Goal: Use online tool/utility: Utilize a website feature to perform a specific function

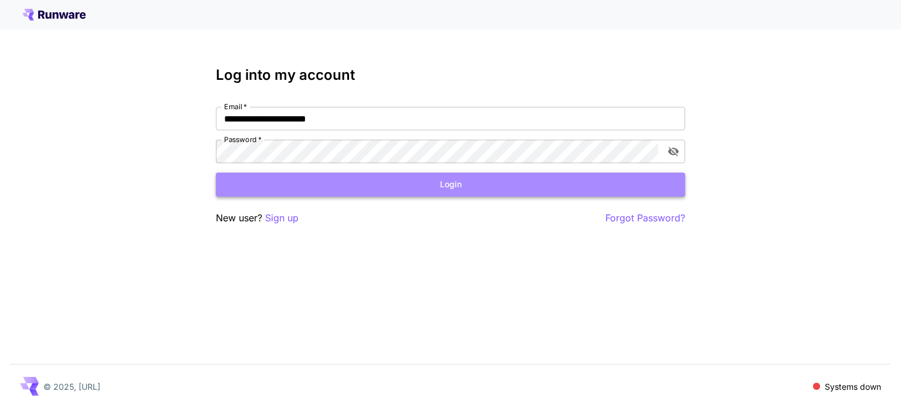
click at [414, 188] on button "Login" at bounding box center [450, 184] width 469 height 24
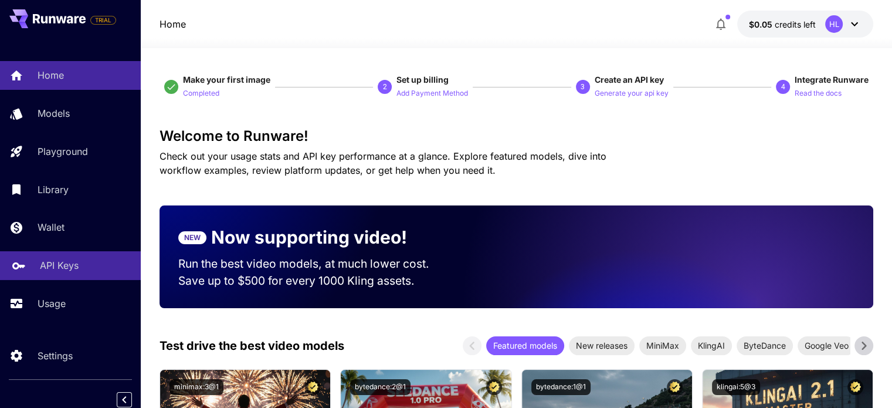
click at [68, 268] on p "API Keys" at bounding box center [59, 265] width 39 height 14
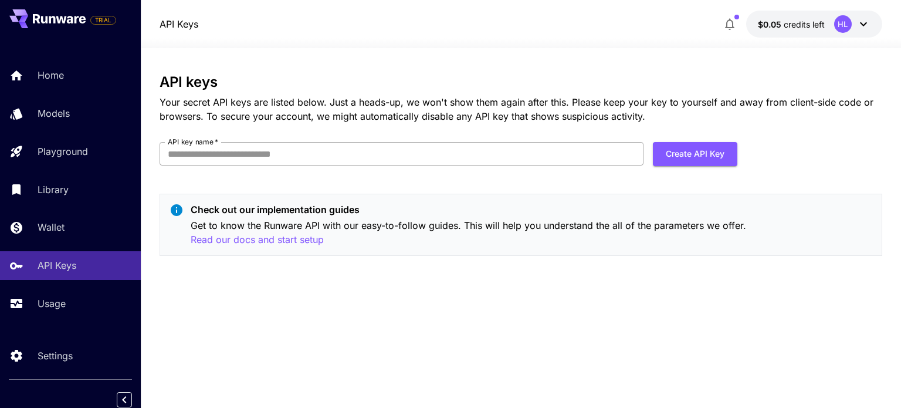
click at [283, 151] on input "API key name   *" at bounding box center [402, 153] width 484 height 23
click at [439, 187] on div "API keys Your secret API keys are listed below. Just a heads-up, we won't show …" at bounding box center [521, 169] width 722 height 191
click at [676, 150] on button "Create API Key" at bounding box center [695, 154] width 84 height 24
click at [369, 161] on input "API key name   *" at bounding box center [402, 153] width 484 height 23
type input "******"
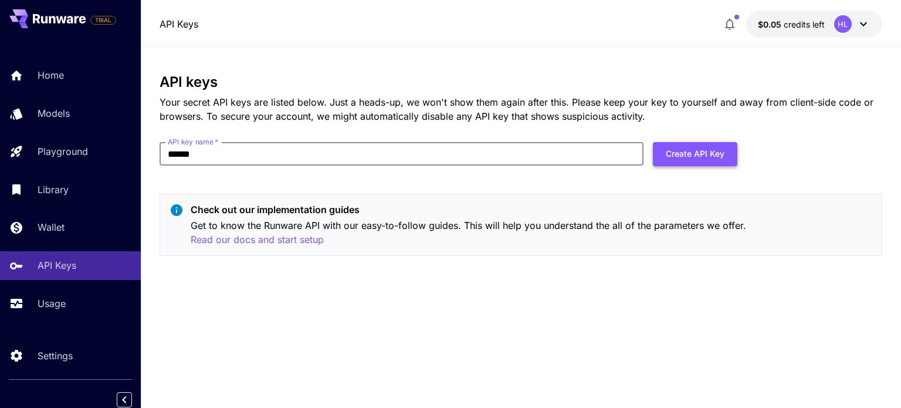
click at [659, 164] on button "Create API Key" at bounding box center [695, 154] width 84 height 24
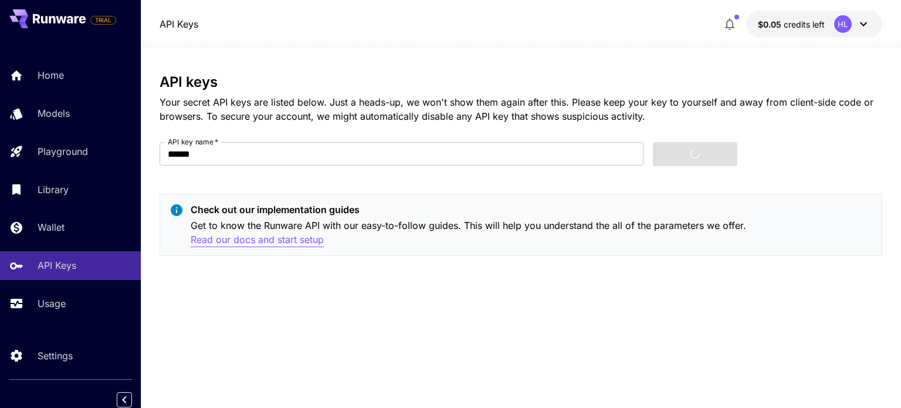
click at [283, 239] on p "Read our docs and start setup" at bounding box center [257, 239] width 133 height 15
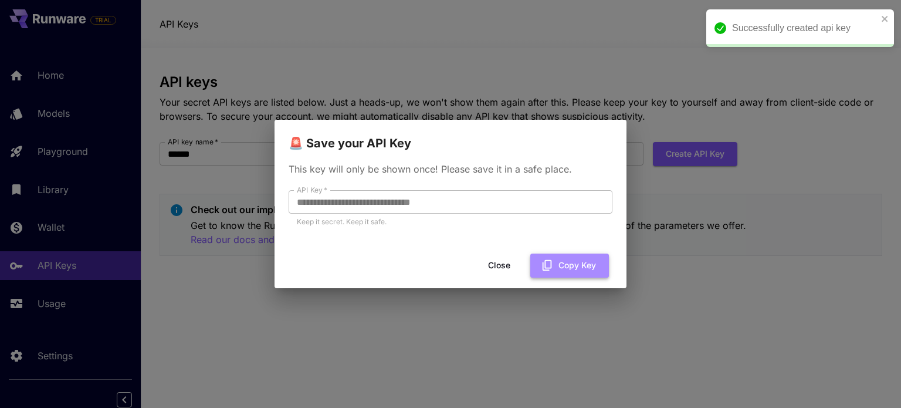
click at [573, 267] on button "Copy Key" at bounding box center [569, 265] width 79 height 24
click at [509, 262] on button "Close" at bounding box center [499, 265] width 53 height 24
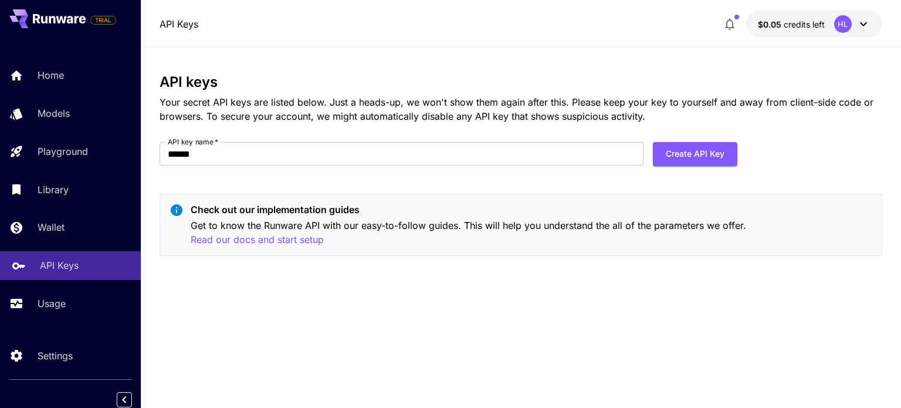
click at [80, 269] on div "API Keys" at bounding box center [86, 265] width 92 height 14
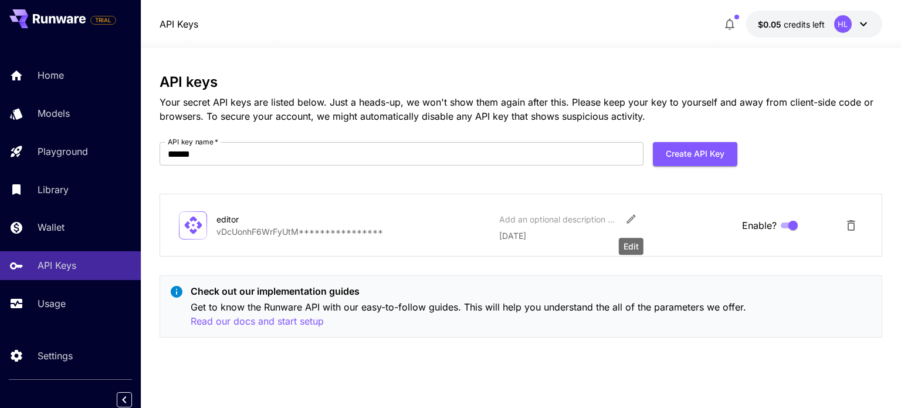
click at [634, 221] on icon "Edit" at bounding box center [631, 219] width 12 height 12
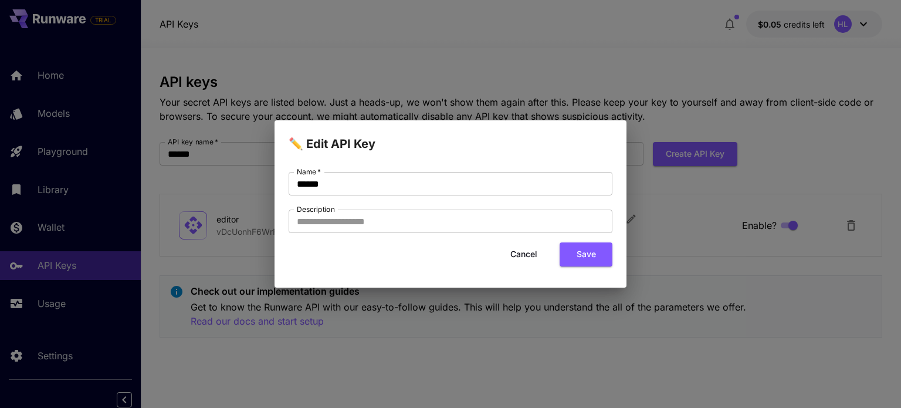
click at [531, 257] on button "Cancel" at bounding box center [523, 254] width 53 height 24
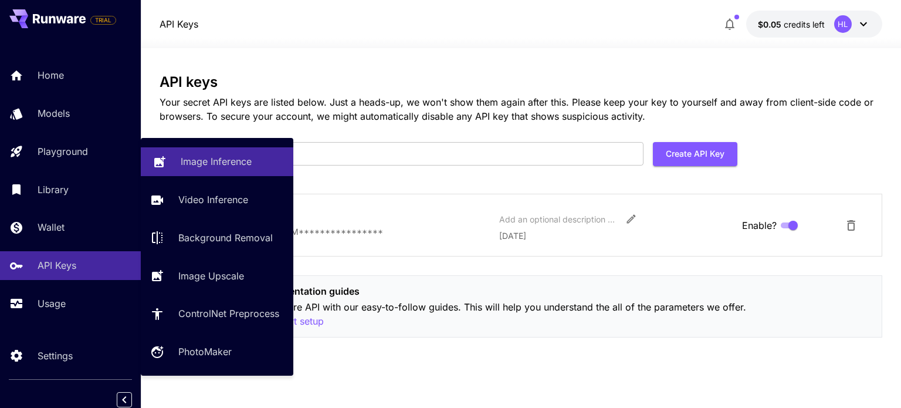
click at [219, 167] on p "Image Inference" at bounding box center [216, 161] width 71 height 14
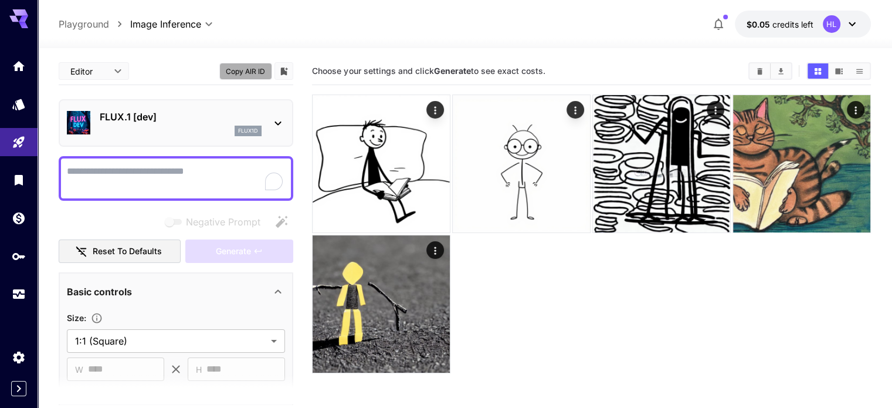
click at [238, 73] on button "Copy AIR ID" at bounding box center [245, 71] width 53 height 17
click at [238, 73] on button "Copied!" at bounding box center [245, 71] width 53 height 17
click at [196, 123] on p "FLUX.1 [dev]" at bounding box center [181, 117] width 162 height 14
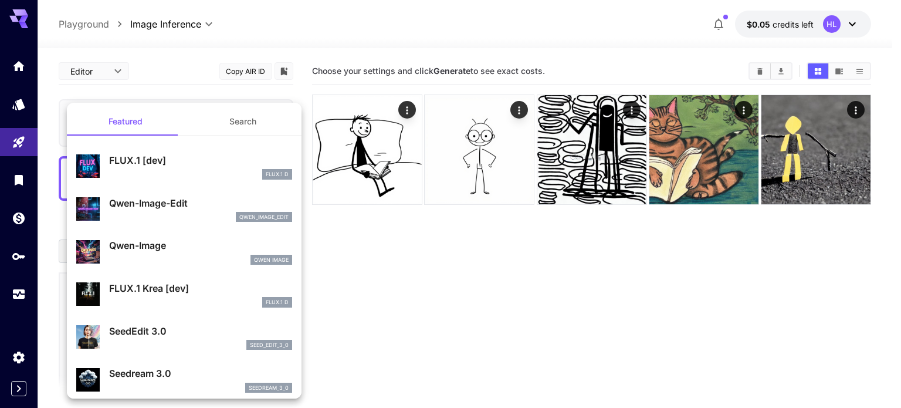
click at [394, 280] on div at bounding box center [450, 204] width 901 height 408
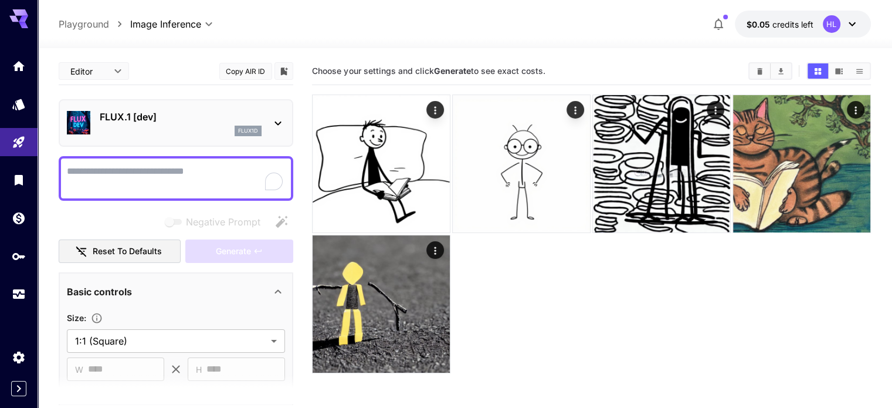
click at [241, 94] on div "**********" at bounding box center [176, 401] width 235 height 688
click at [236, 121] on p "FLUX.1 [dev]" at bounding box center [181, 117] width 162 height 14
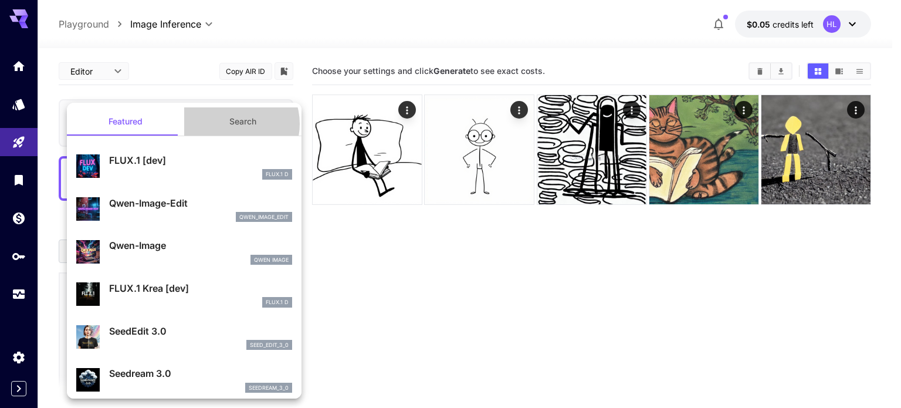
click at [229, 124] on button "Search" at bounding box center [242, 121] width 117 height 28
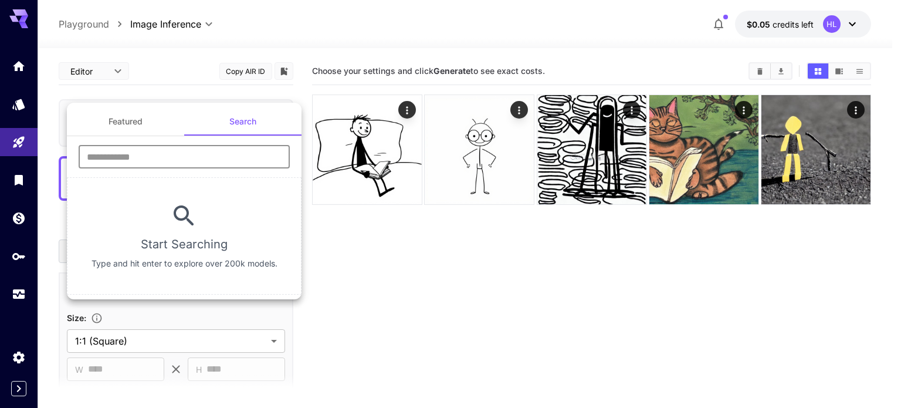
click at [155, 154] on input "text" at bounding box center [184, 156] width 211 height 23
type input "*****"
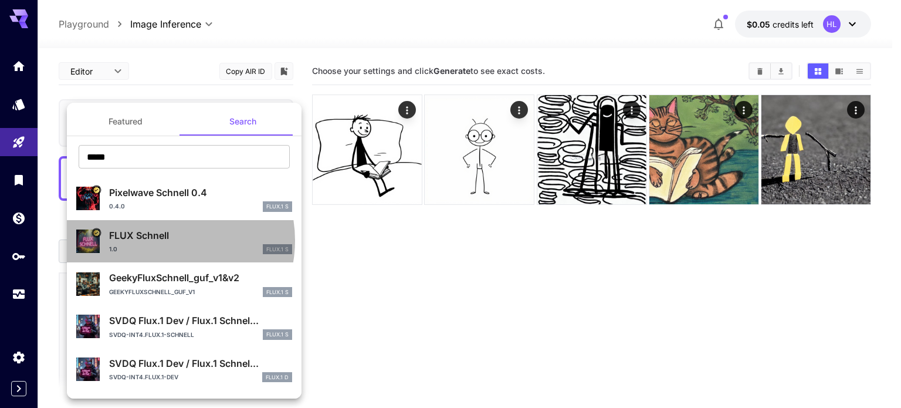
click at [166, 240] on p "FLUX Schnell" at bounding box center [200, 235] width 183 height 14
type input "*"
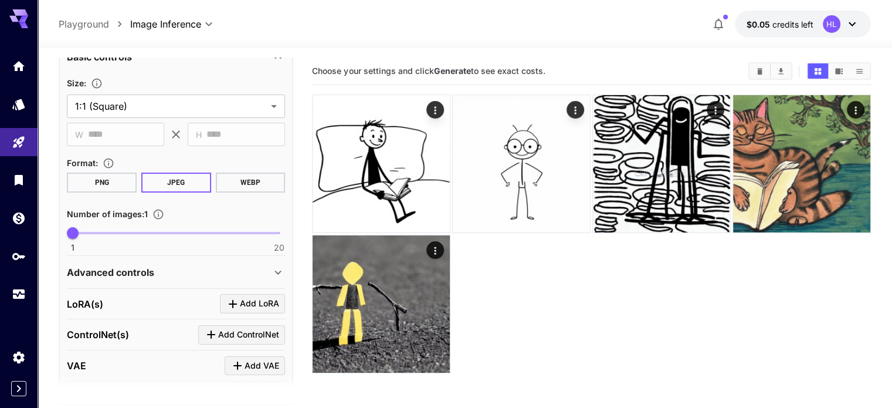
scroll to position [303, 0]
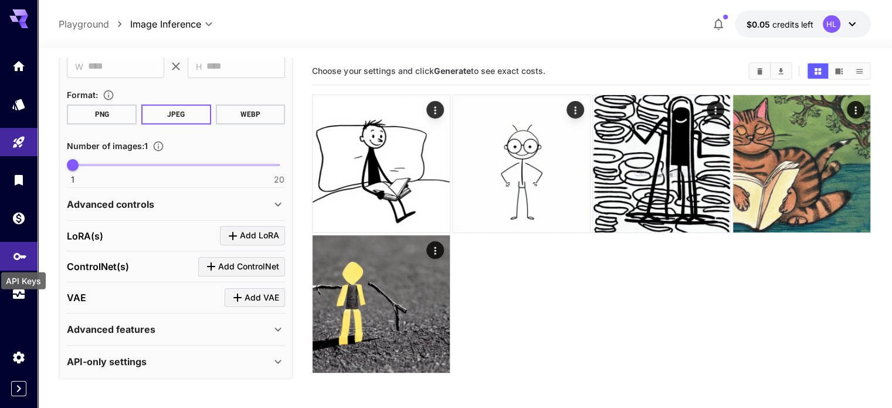
click at [19, 258] on icon "API Keys" at bounding box center [20, 252] width 14 height 14
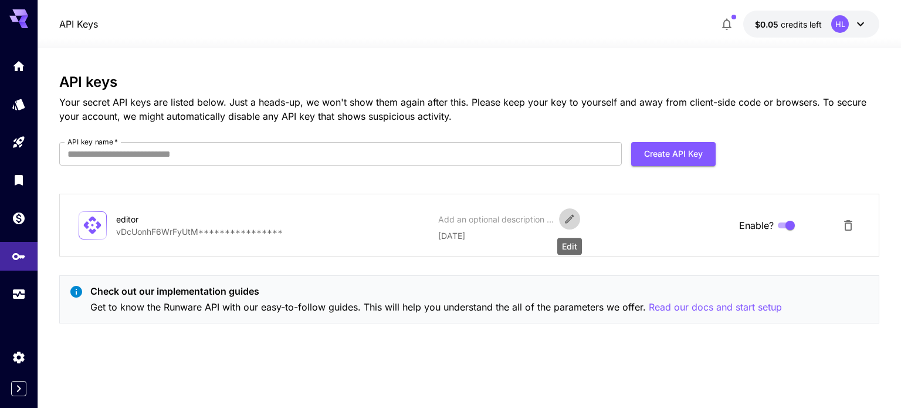
click at [564, 222] on icon "Edit" at bounding box center [570, 219] width 12 height 12
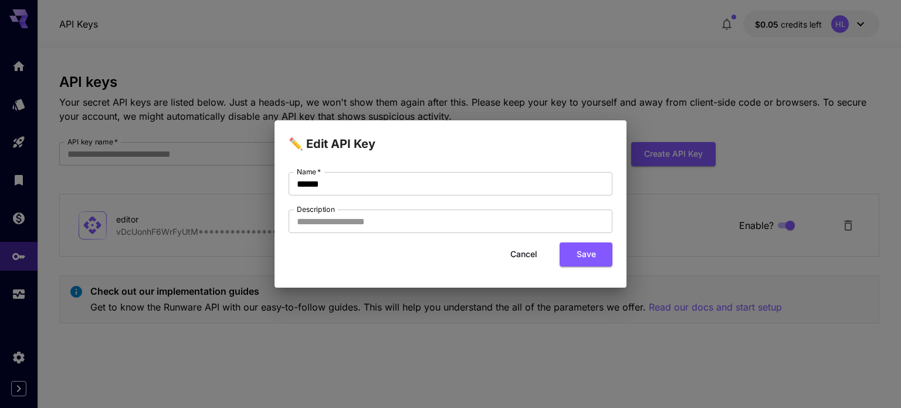
click at [483, 336] on div "✏️ Edit API Key Name   * ****** Name   * Description Description Cancel Save" at bounding box center [450, 204] width 901 height 408
click at [163, 286] on div "✏️ Edit API Key Name   * ****** Name   * Description Description Cancel Save" at bounding box center [450, 204] width 901 height 408
click at [520, 256] on button "Cancel" at bounding box center [523, 254] width 53 height 24
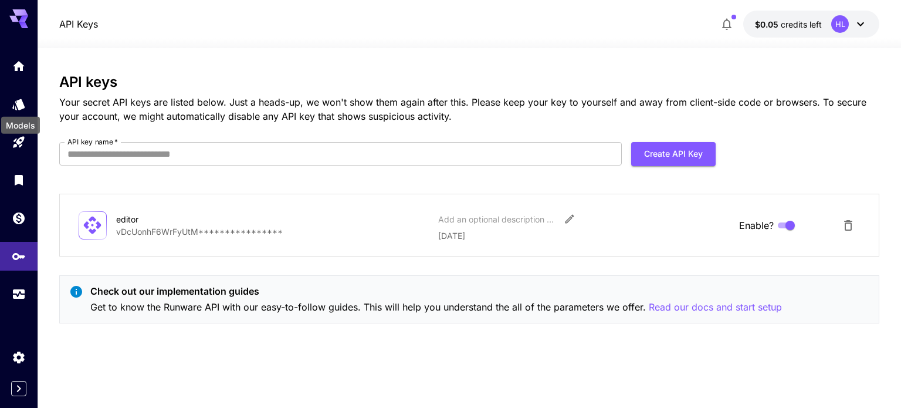
click at [17, 109] on div "Models" at bounding box center [20, 122] width 41 height 26
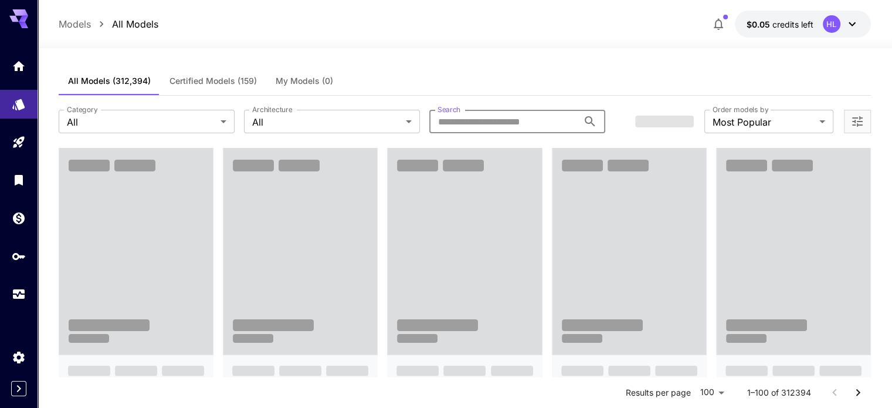
click at [470, 119] on input "Search" at bounding box center [503, 121] width 149 height 23
type input "*"
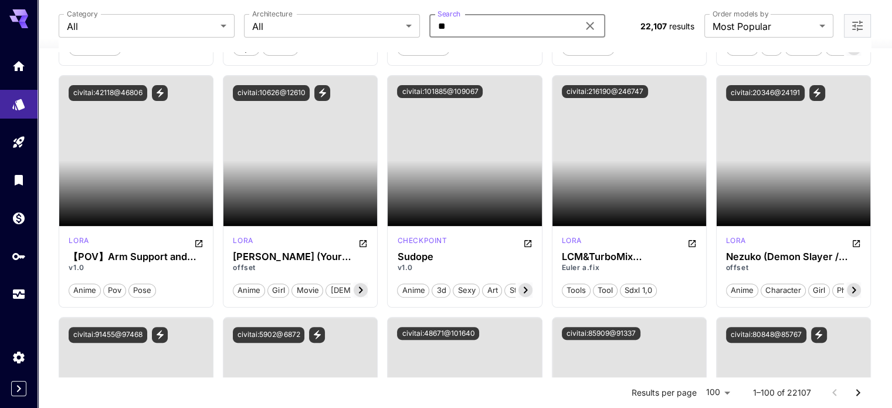
scroll to position [117, 0]
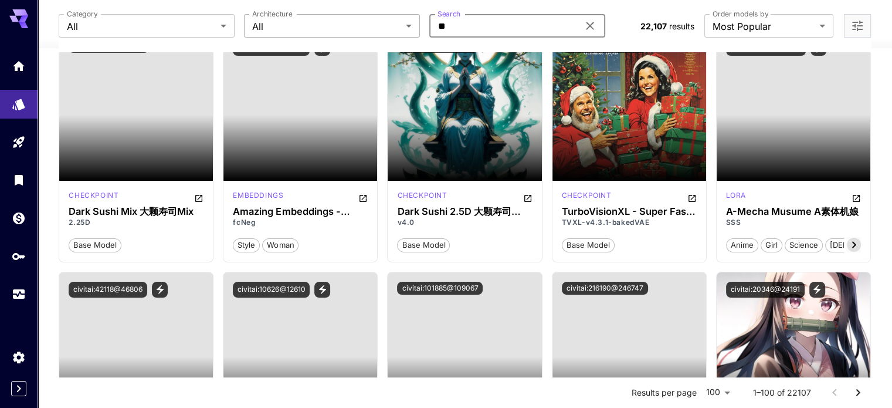
drag, startPoint x: 489, startPoint y: 29, endPoint x: 409, endPoint y: 29, distance: 80.4
click at [409, 29] on div "Category All *** Category Architecture All *** Architecture Search ** Search" at bounding box center [345, 25] width 572 height 23
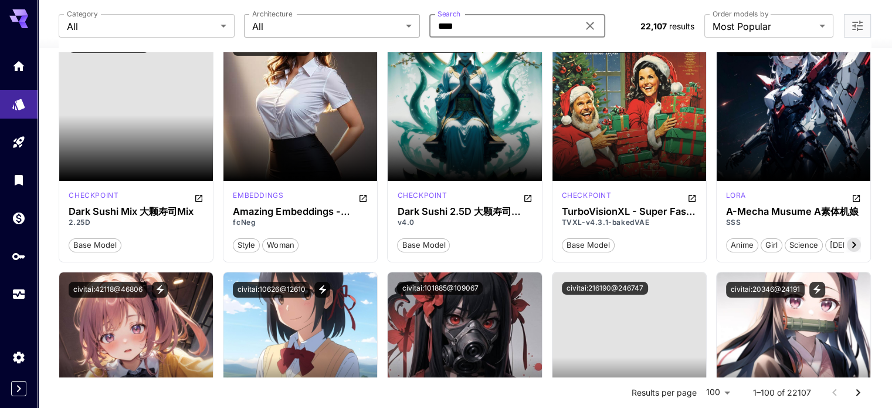
type input "****"
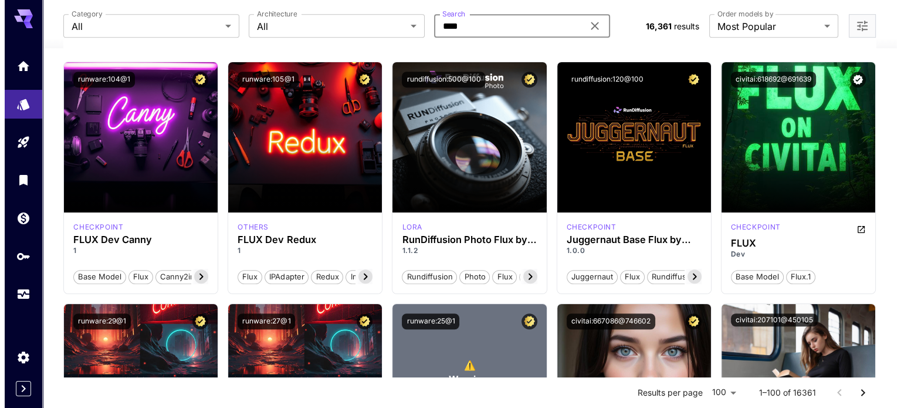
scroll to position [880, 0]
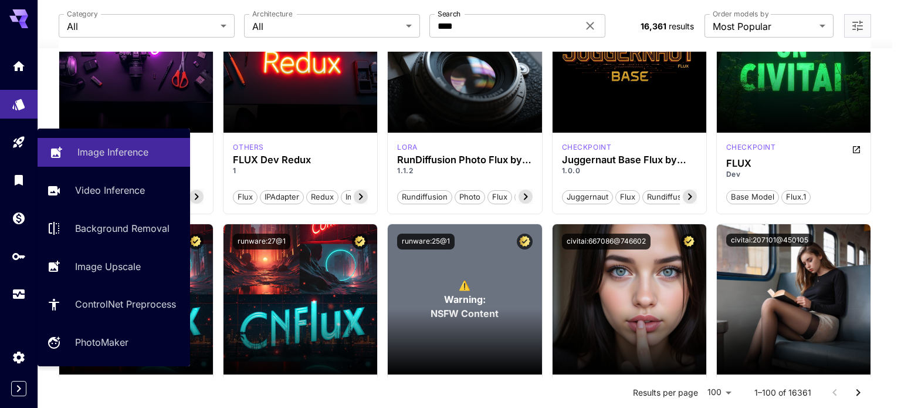
click at [83, 157] on p "Image Inference" at bounding box center [112, 152] width 71 height 14
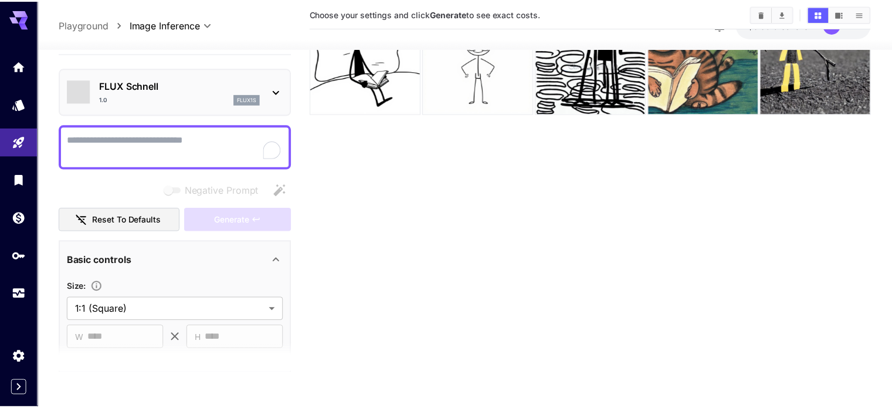
scroll to position [93, 0]
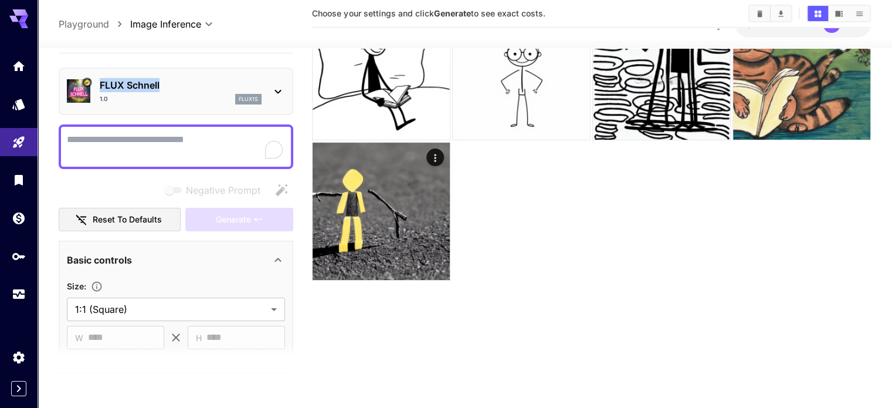
drag, startPoint x: 102, startPoint y: 86, endPoint x: 160, endPoint y: 87, distance: 57.5
click at [160, 87] on p "FLUX Schnell" at bounding box center [181, 85] width 162 height 14
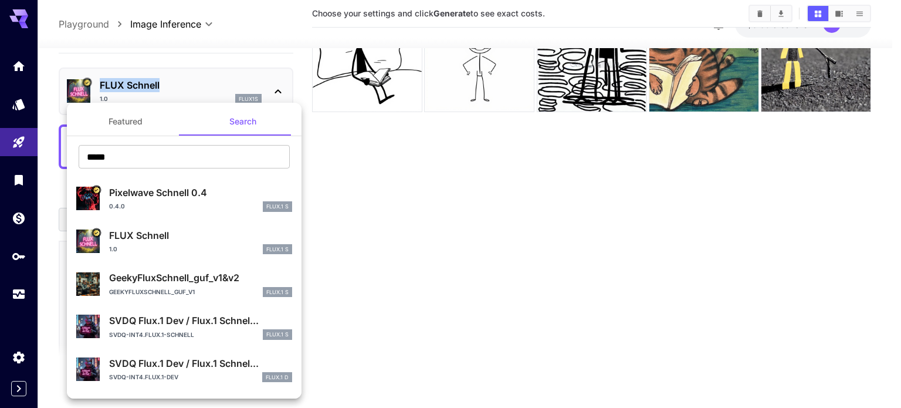
copy p "FLUX Schnell"
click at [19, 216] on div at bounding box center [450, 204] width 901 height 408
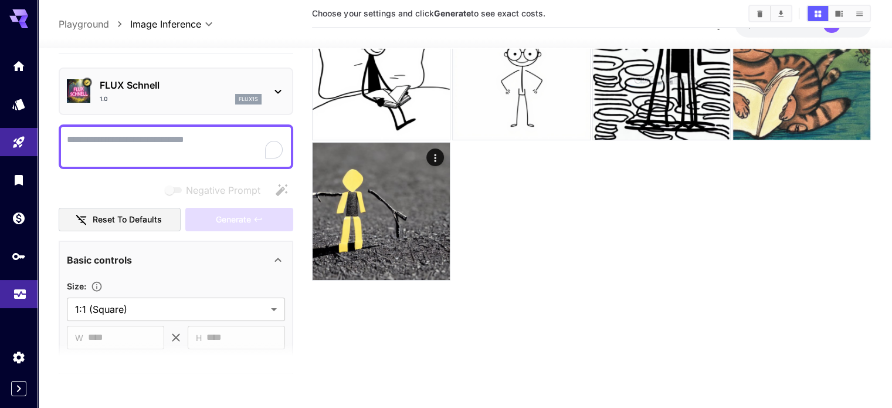
click at [19, 302] on link at bounding box center [19, 294] width 38 height 29
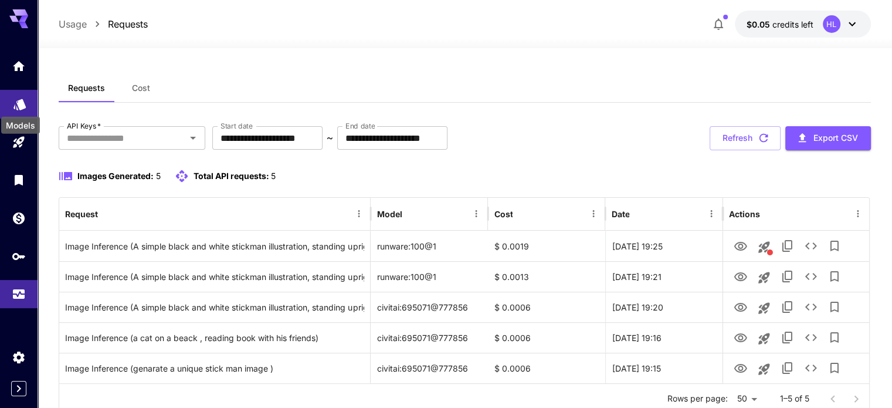
click at [25, 104] on icon "Models" at bounding box center [19, 100] width 12 height 11
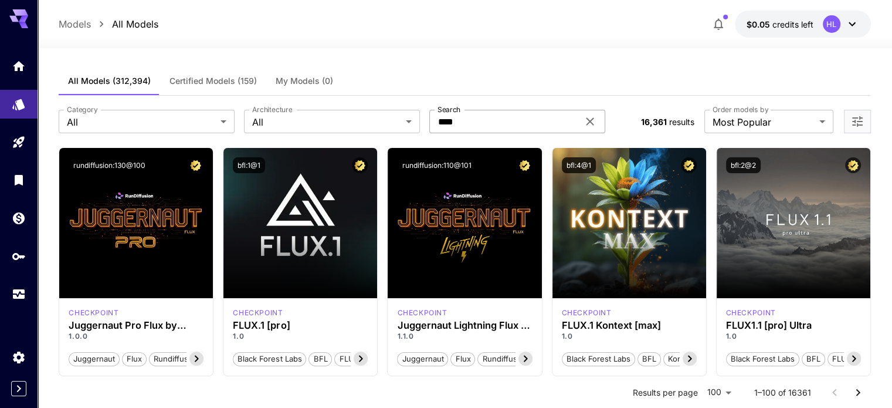
click at [587, 126] on icon at bounding box center [590, 121] width 14 height 14
click at [542, 114] on input "Search" at bounding box center [503, 121] width 149 height 23
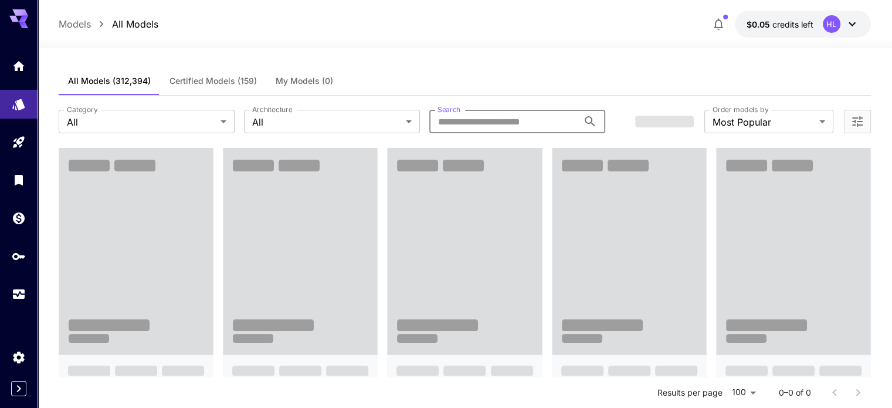
paste input "**********"
type input "**********"
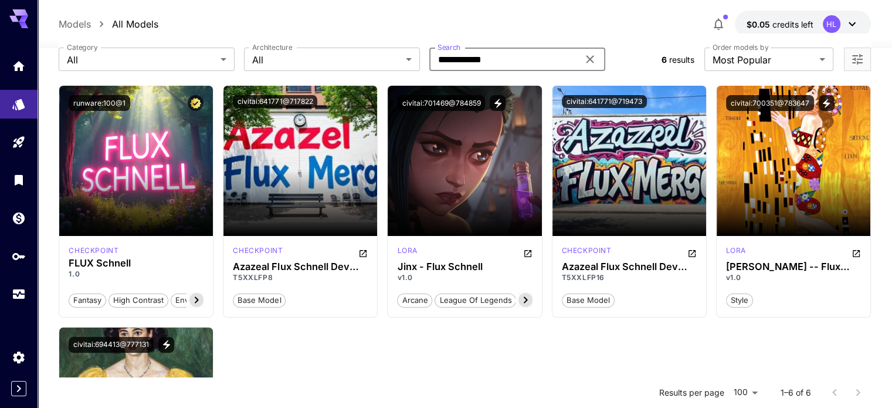
scroll to position [117, 0]
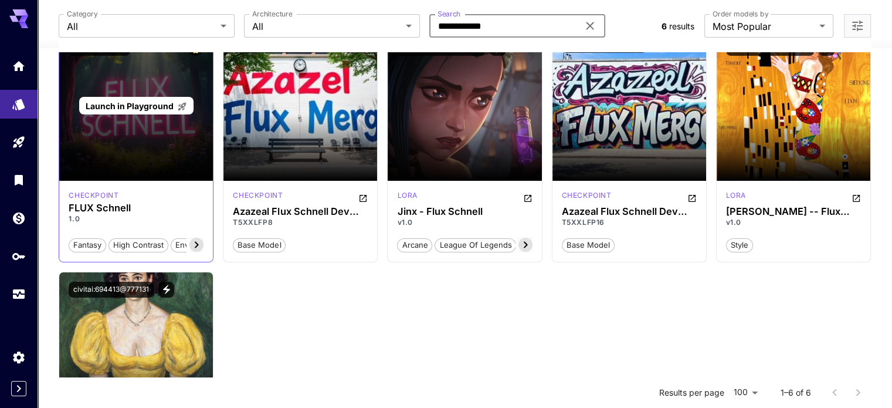
click at [153, 157] on div "Launch in Playground" at bounding box center [136, 106] width 154 height 150
click at [145, 137] on div "Launch in Playground" at bounding box center [136, 106] width 154 height 150
click at [117, 141] on div "Launch in Playground" at bounding box center [136, 106] width 154 height 150
click at [133, 107] on span "Launch in Playground" at bounding box center [130, 106] width 88 height 10
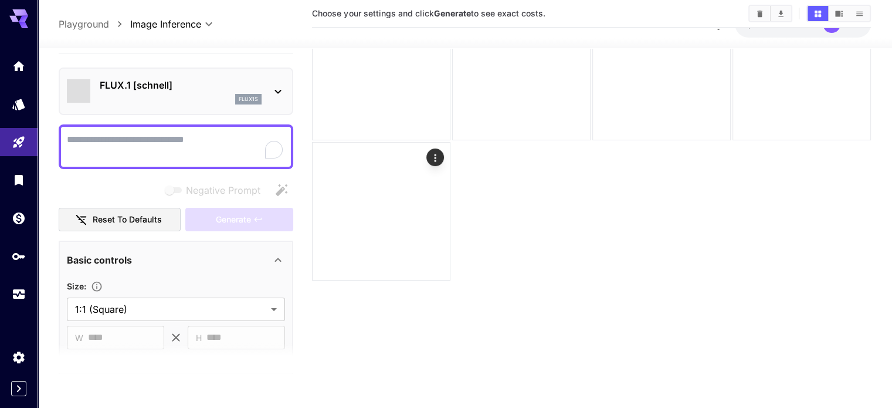
scroll to position [93, 0]
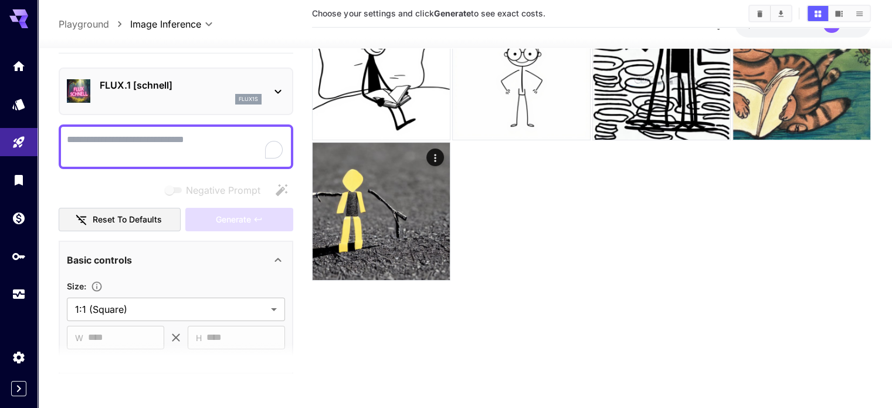
click at [275, 93] on icon at bounding box center [278, 91] width 14 height 14
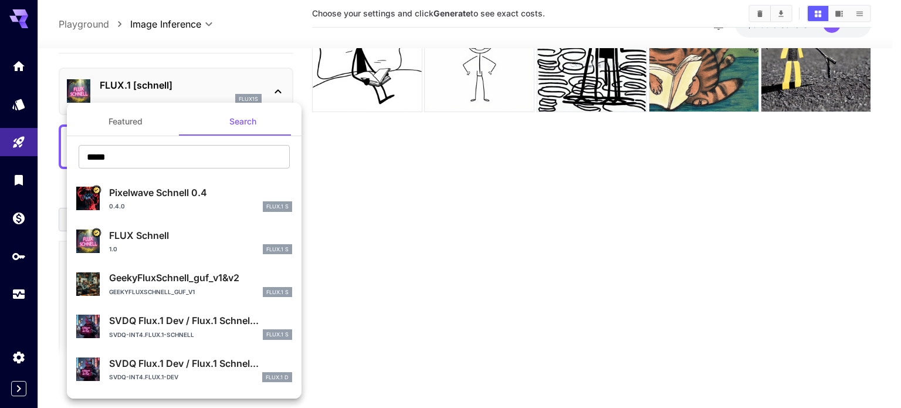
click at [270, 205] on p "FLUX.1 S" at bounding box center [277, 206] width 22 height 8
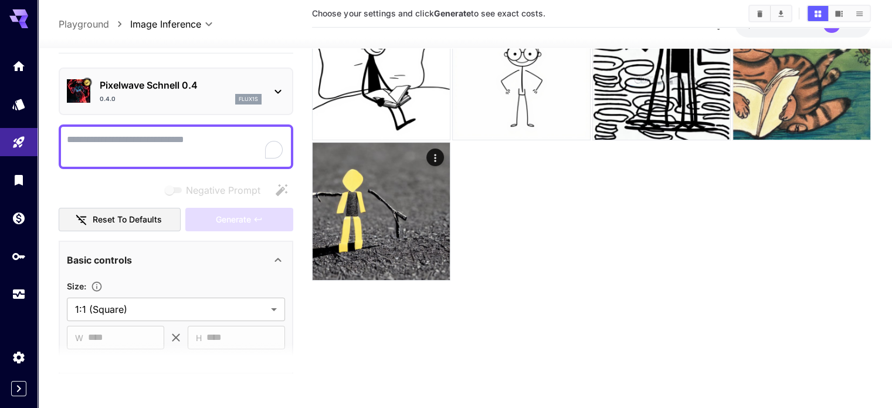
click at [251, 91] on p "Pixelwave Schnell 0.4" at bounding box center [181, 85] width 162 height 14
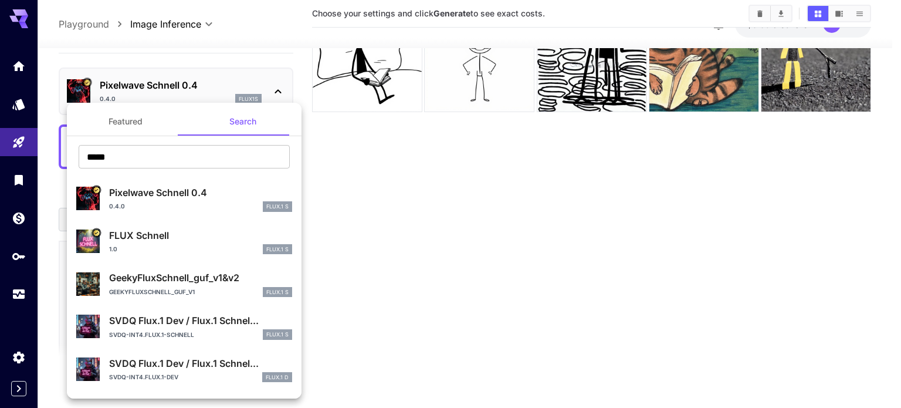
click at [578, 316] on div at bounding box center [450, 204] width 901 height 408
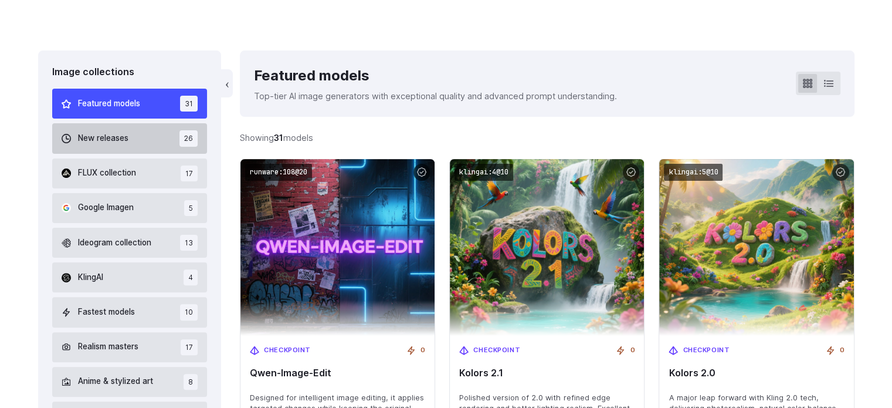
scroll to position [235, 0]
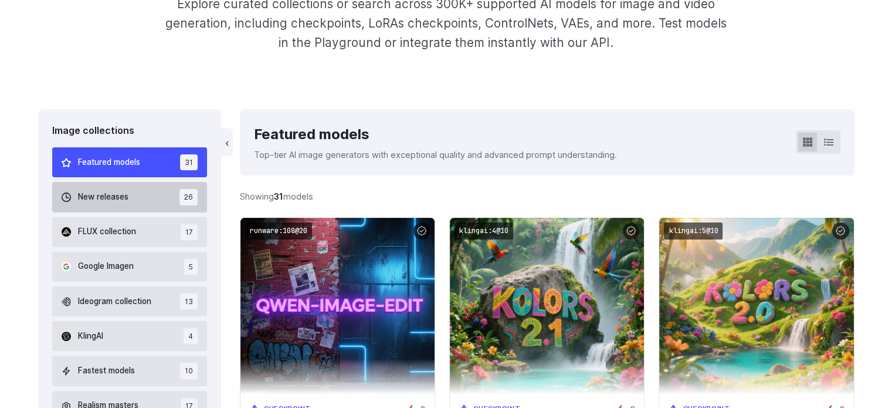
click at [126, 200] on span "New releases" at bounding box center [103, 197] width 50 height 13
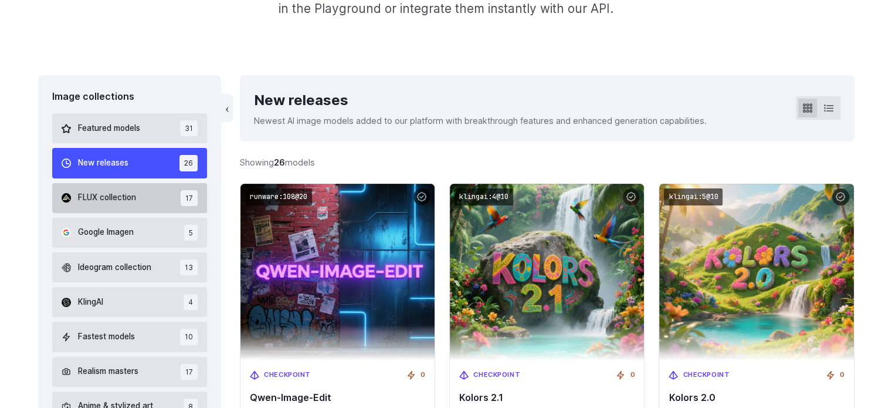
click at [111, 204] on span "FLUX collection" at bounding box center [107, 197] width 58 height 13
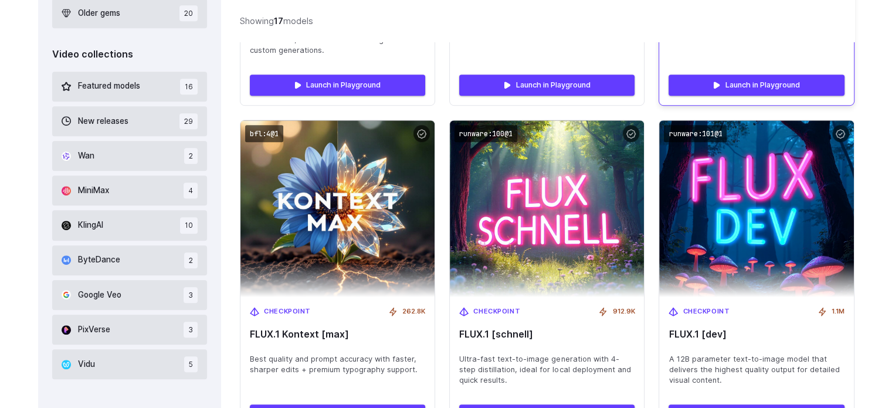
scroll to position [738, 0]
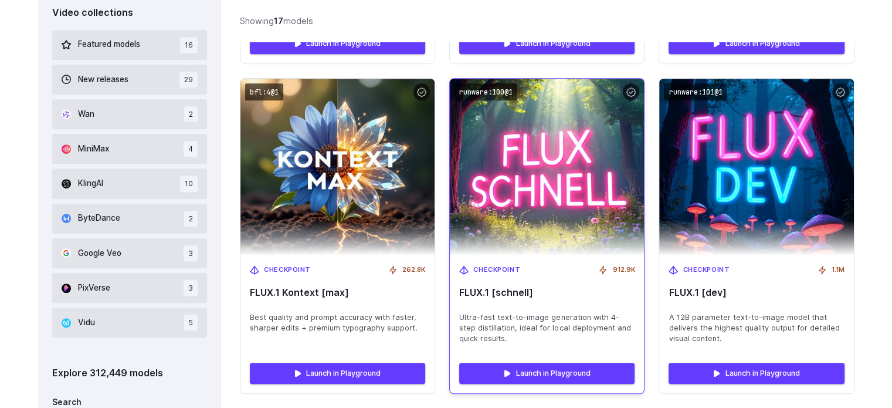
click at [567, 229] on img at bounding box center [548, 167] width 214 height 194
click at [549, 205] on img at bounding box center [548, 167] width 214 height 194
click at [482, 93] on code "runware:100@1" at bounding box center [486, 91] width 63 height 17
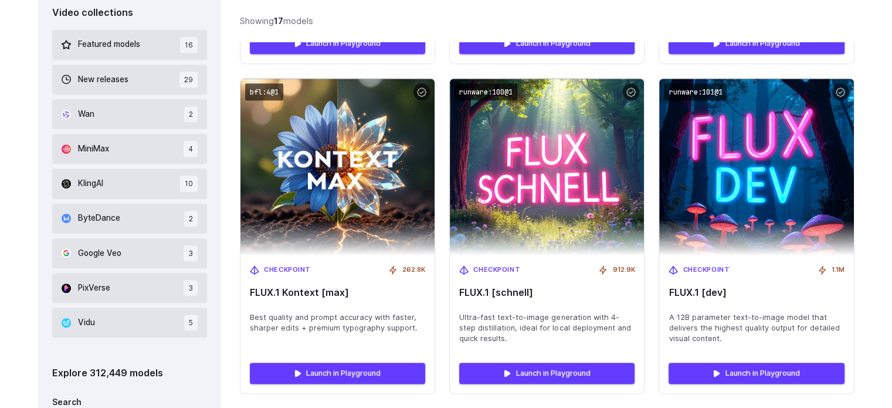
scroll to position [679, 0]
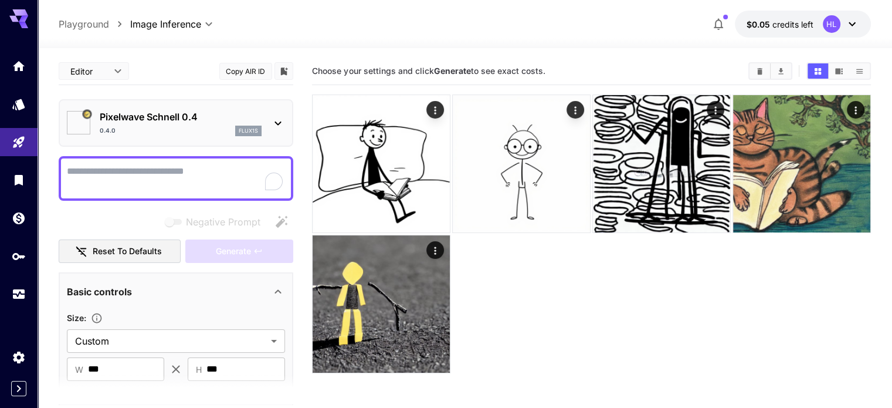
type input "**********"
click at [327, 146] on img at bounding box center [381, 163] width 137 height 137
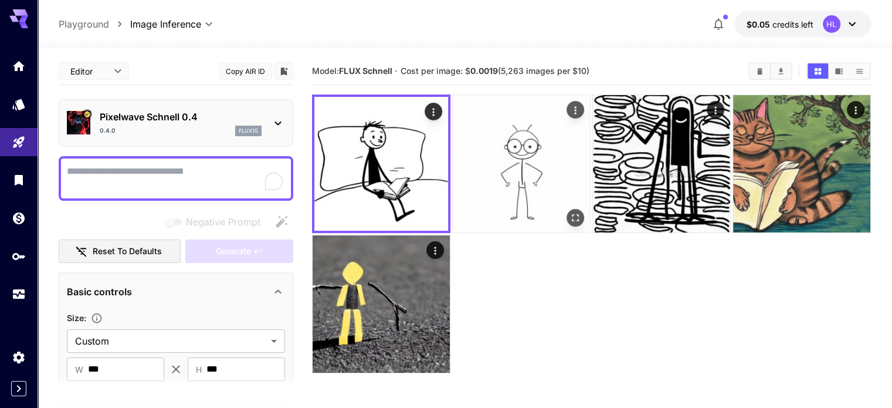
click at [453, 160] on img at bounding box center [521, 163] width 137 height 137
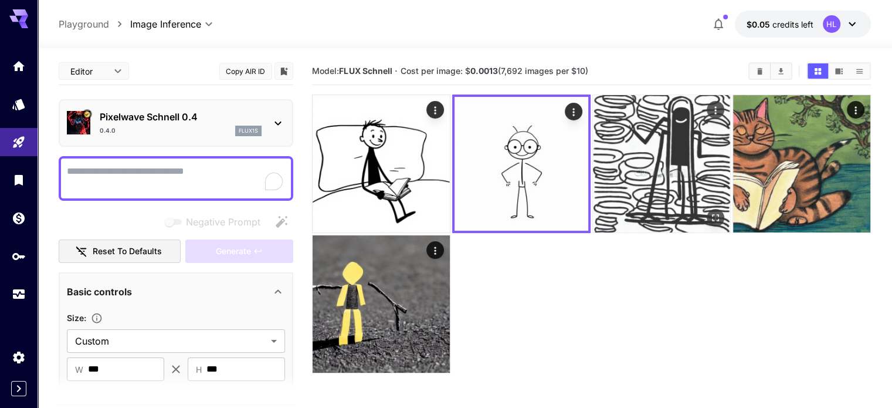
click at [593, 155] on img at bounding box center [661, 163] width 137 height 137
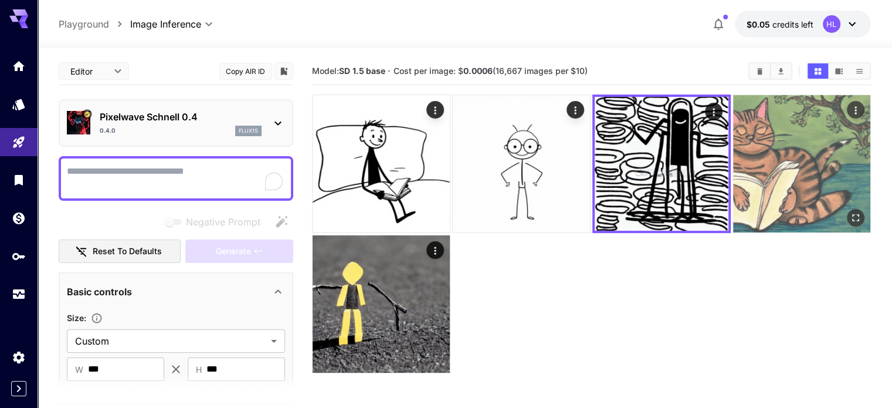
click at [733, 147] on img at bounding box center [801, 163] width 137 height 137
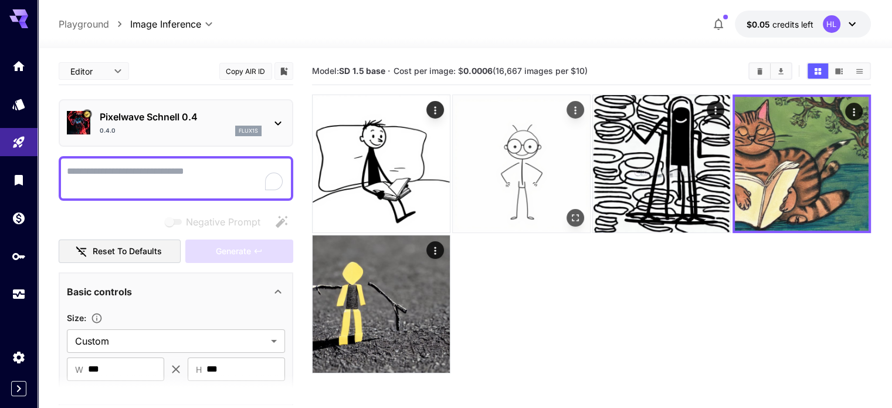
click at [485, 143] on img at bounding box center [521, 163] width 137 height 137
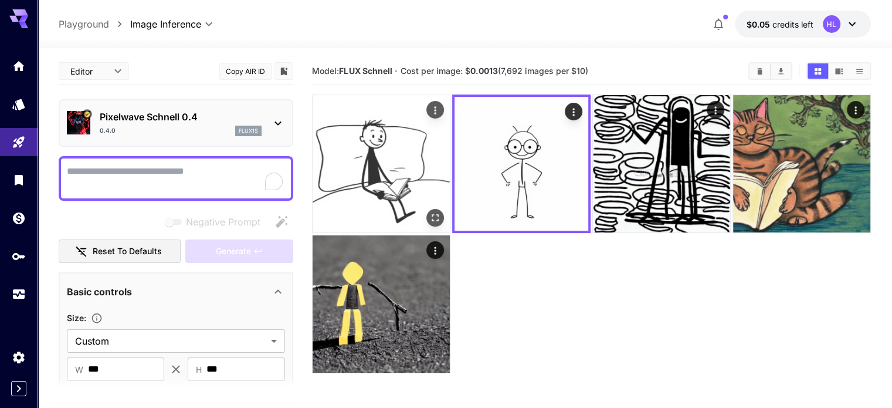
click at [347, 144] on img at bounding box center [381, 163] width 137 height 137
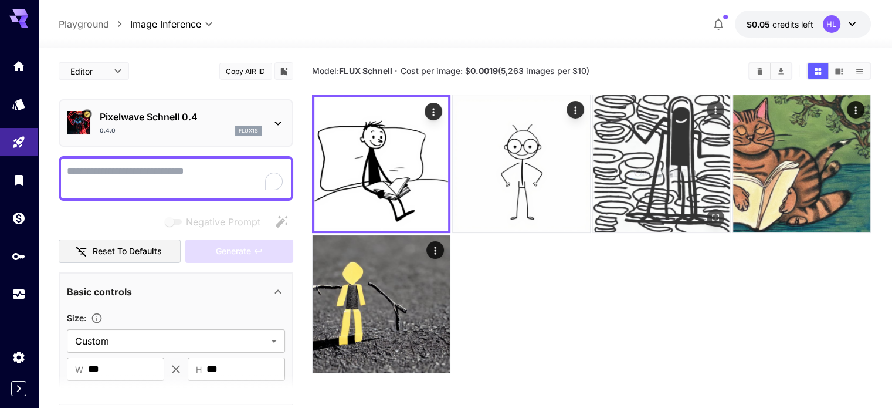
click at [616, 141] on img at bounding box center [661, 163] width 137 height 137
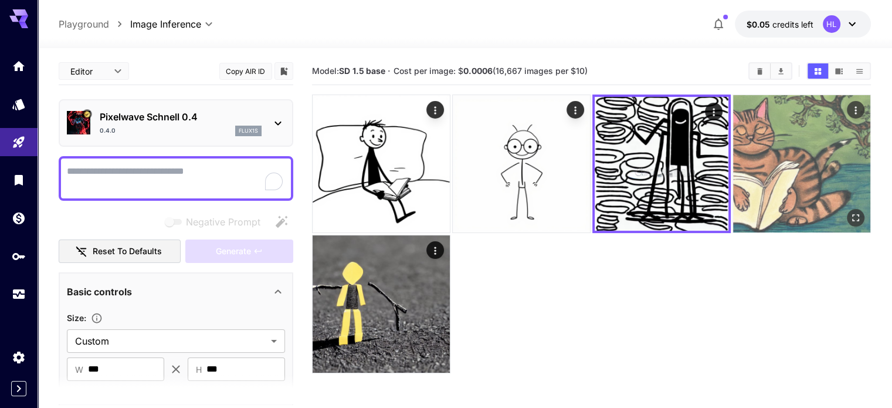
click at [733, 140] on img at bounding box center [801, 163] width 137 height 137
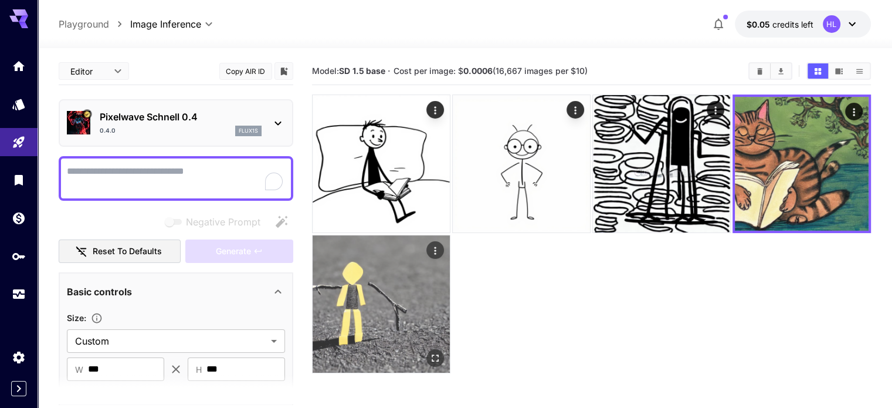
click at [450, 235] on img at bounding box center [381, 303] width 137 height 137
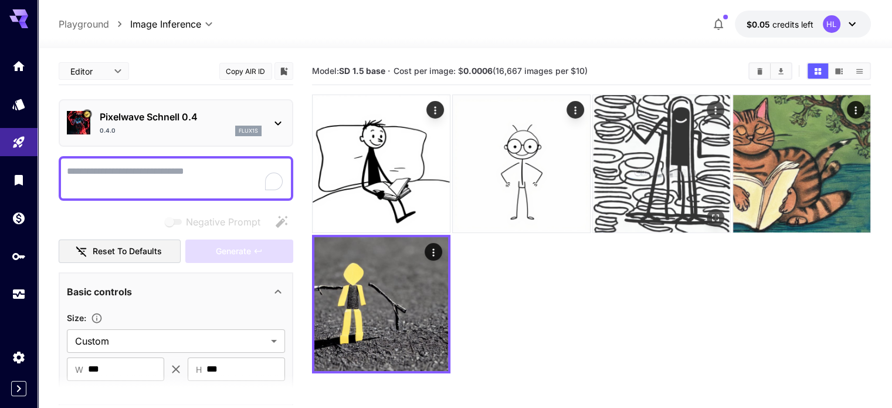
click at [593, 150] on img at bounding box center [661, 163] width 137 height 137
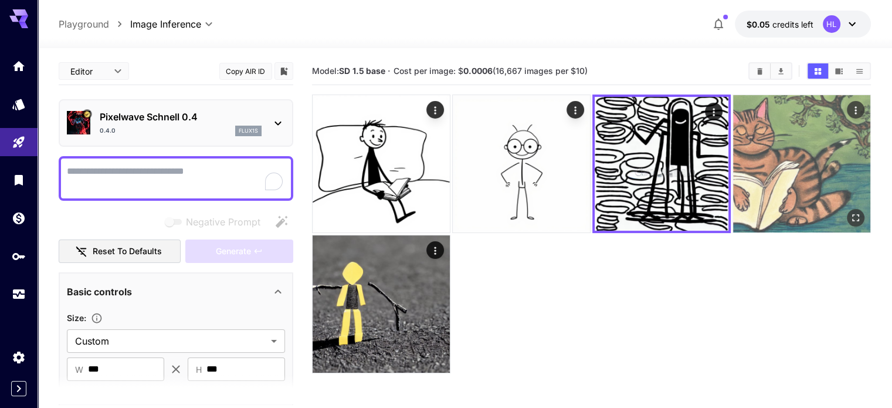
click at [733, 134] on img at bounding box center [801, 163] width 137 height 137
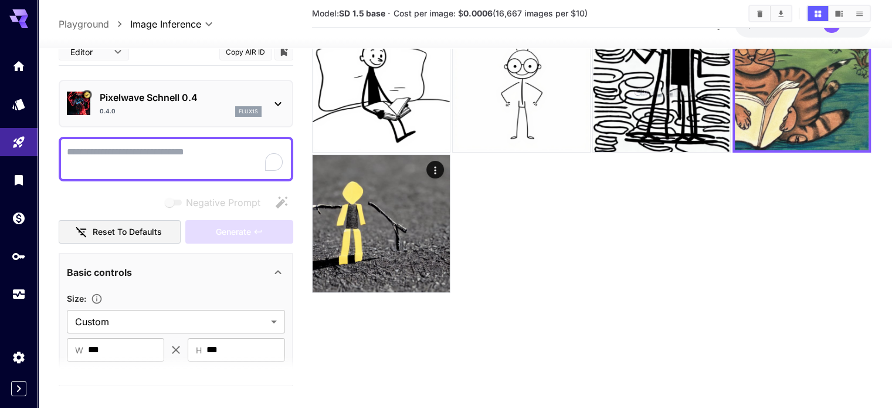
scroll to position [93, 0]
